Goal: Navigation & Orientation: Find specific page/section

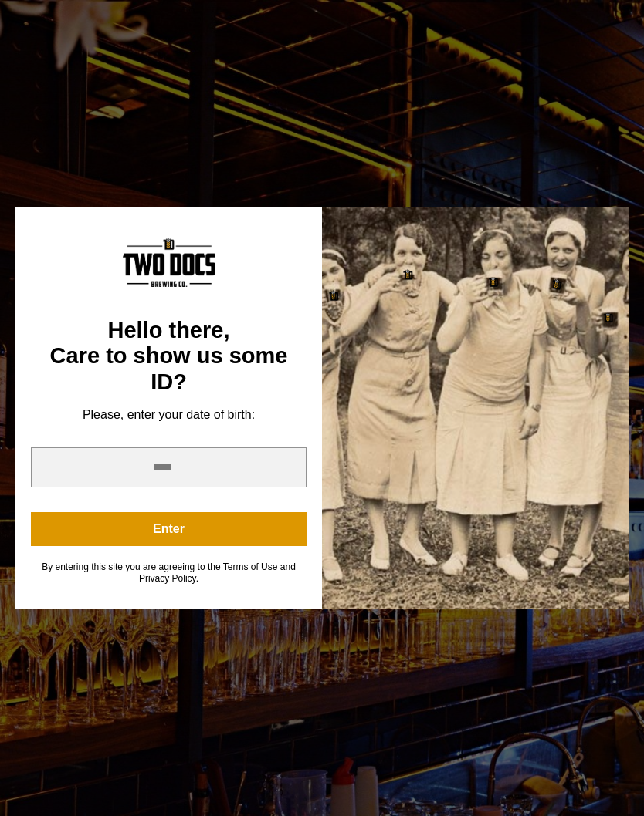
click at [620, 221] on div "You are not old enough to view this content. Try again on your 21st birthday." at bounding box center [321, 222] width 613 height 46
click at [613, 215] on div "You are not old enough to view this content. Try again on your 21st birthday." at bounding box center [321, 222] width 613 height 46
click at [614, 215] on div "You are not old enough to view this content. Try again on your 21st birthday." at bounding box center [321, 222] width 613 height 46
click at [535, 120] on div "You are not old enough to view this content. Try again on your 21st birthday. H…" at bounding box center [322, 408] width 644 height 816
click at [517, 127] on div "You are not old enough to view this content. Try again on your 21st birthday. H…" at bounding box center [322, 408] width 644 height 816
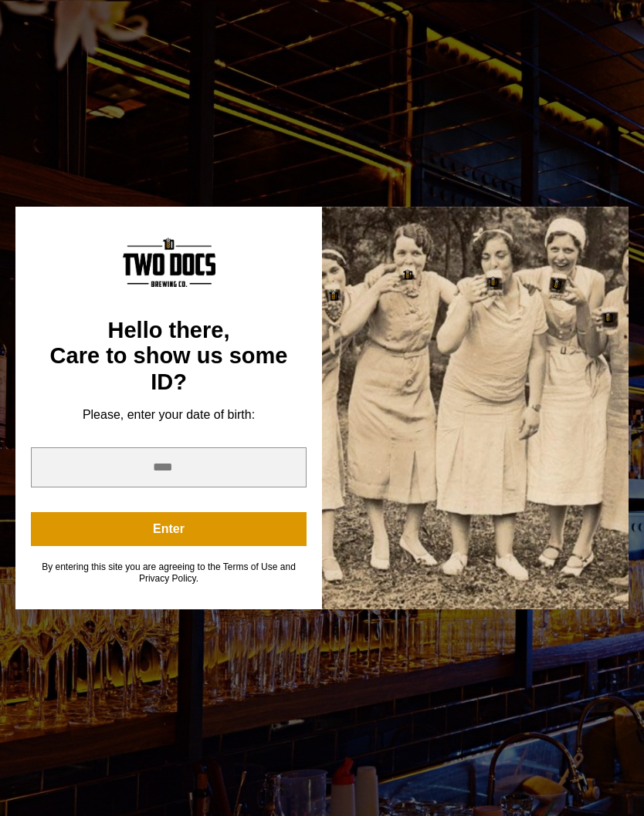
click at [440, 140] on div "You are not old enough to view this content. Try again on your 21st birthday. H…" at bounding box center [322, 408] width 644 height 816
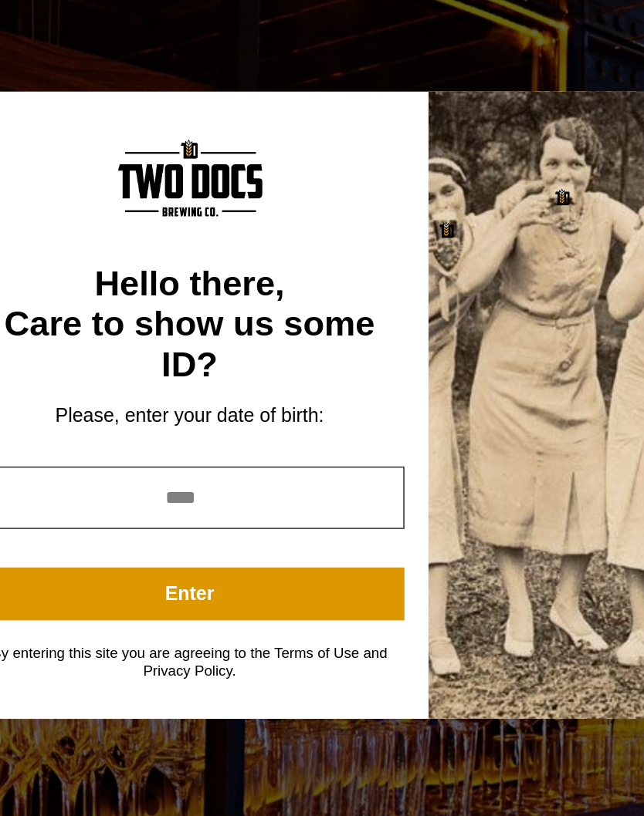
click at [184, 448] on input "year" at bounding box center [168, 468] width 275 height 40
type input "*"
type input "****"
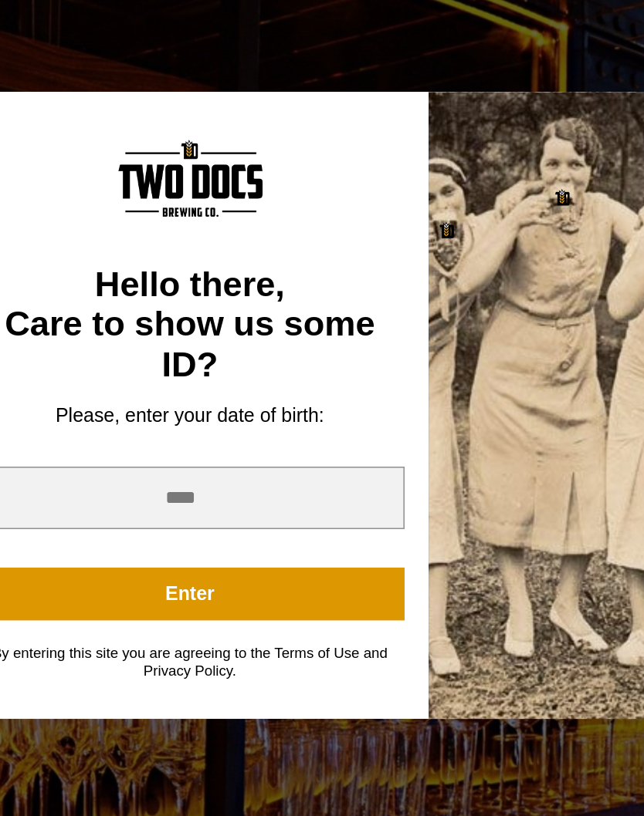
click at [213, 512] on button "Enter" at bounding box center [168, 529] width 275 height 34
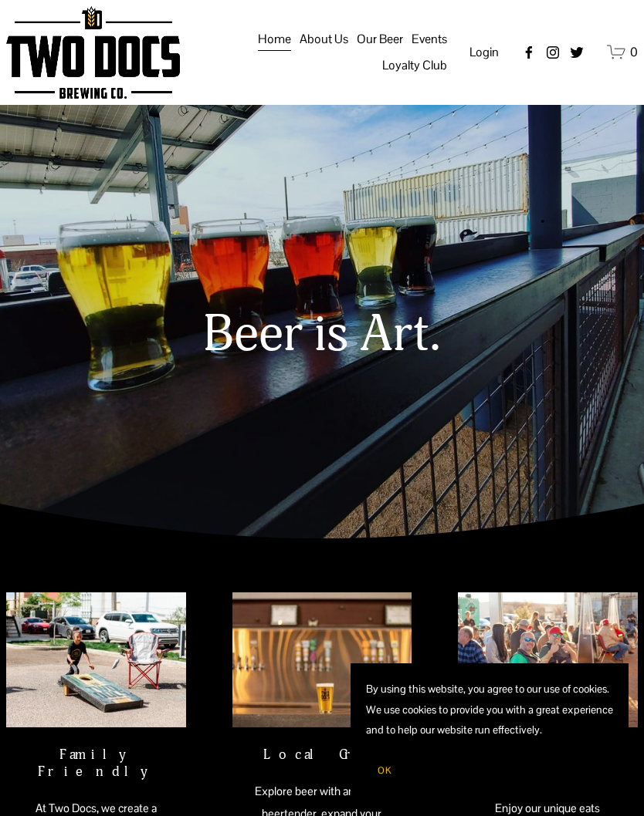
click at [0, 0] on div at bounding box center [0, 0] width 0 height 0
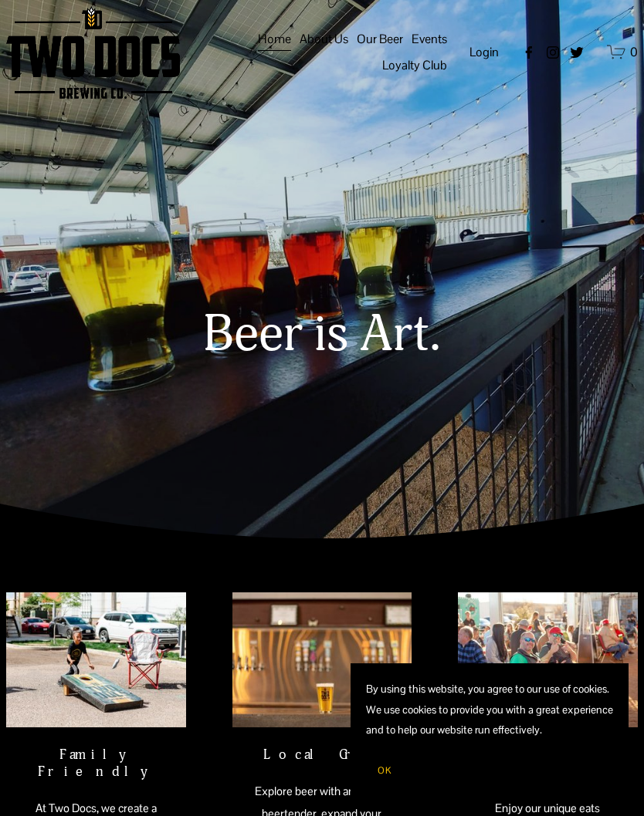
click at [360, 340] on link "Folder: Our Beer" at bounding box center [322, 341] width 190 height 39
click at [434, 431] on link "Taproom Menu" at bounding box center [322, 425] width 249 height 39
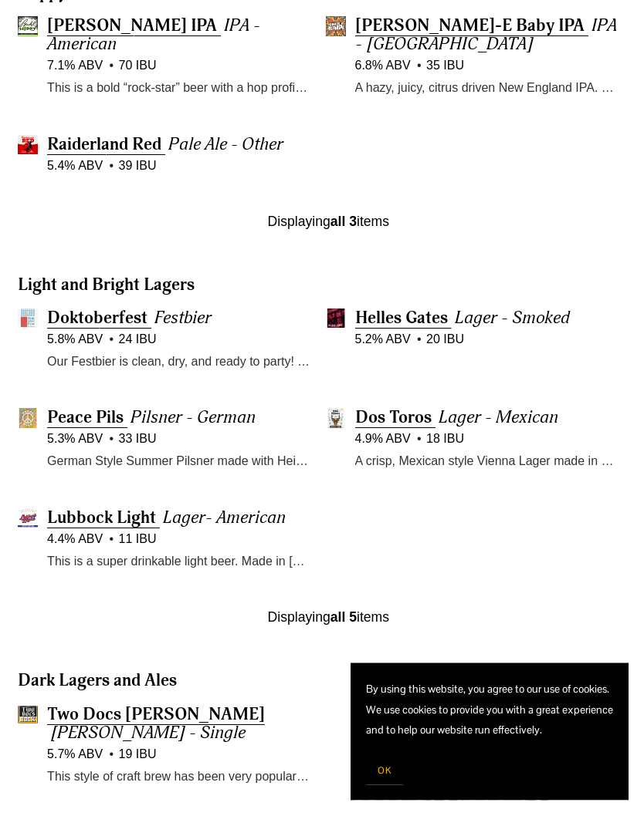
scroll to position [769, 0]
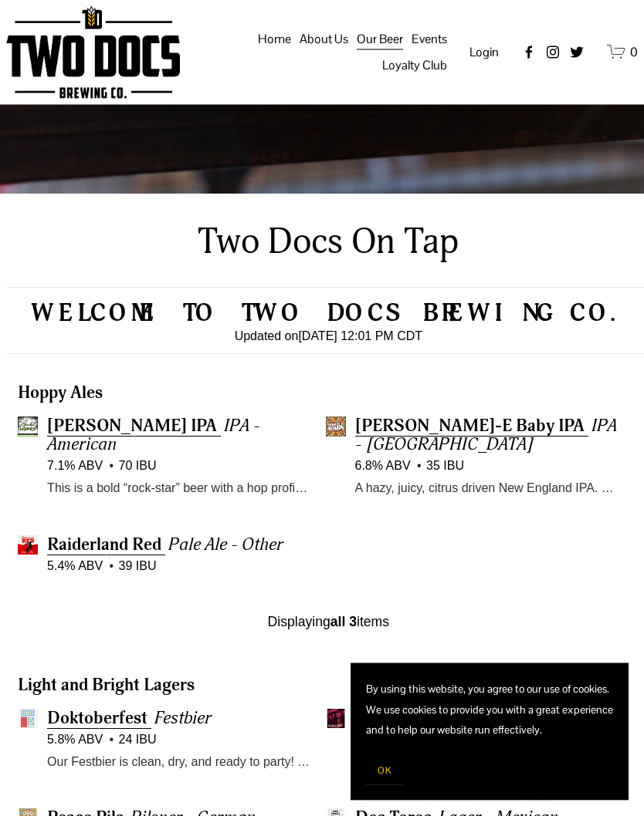
click at [0, 0] on div at bounding box center [0, 0] width 0 height 0
